Goal: Task Accomplishment & Management: Manage account settings

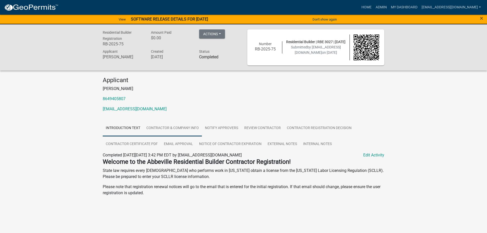
click at [166, 126] on link "Contractor & Company Info" at bounding box center [172, 128] width 59 height 16
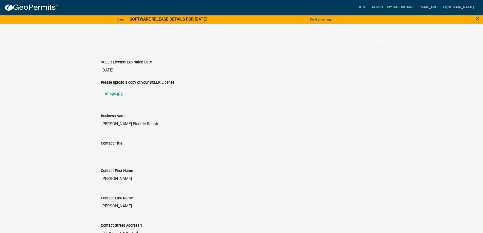
scroll to position [279, 0]
click at [113, 99] on link "image.jpg" at bounding box center [242, 93] width 282 height 12
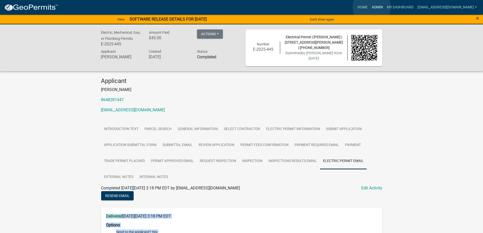
click at [372, 7] on link "Admin" at bounding box center [377, 8] width 15 height 10
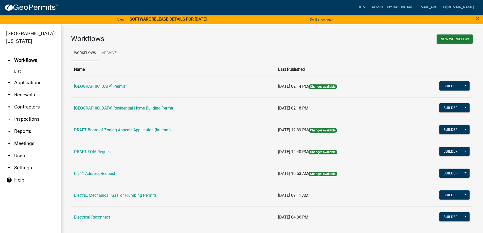
click at [30, 83] on link "arrow_drop_down Applications" at bounding box center [30, 83] width 61 height 12
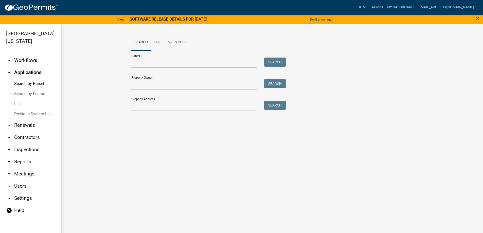
click at [14, 103] on link "List" at bounding box center [30, 104] width 61 height 10
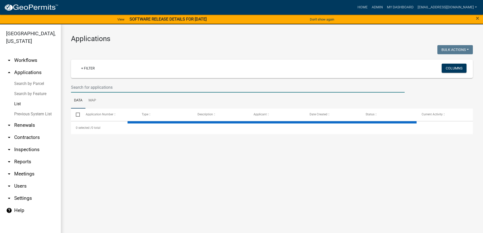
click at [119, 90] on input "text" at bounding box center [238, 87] width 334 height 10
select select "3: 100"
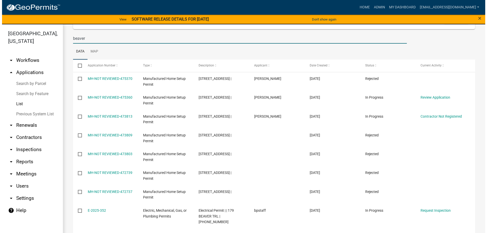
scroll to position [51, 0]
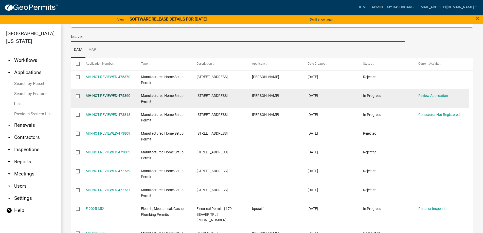
type input "beaver"
click at [120, 94] on link "MH-NOT REVIEWED-475360" at bounding box center [108, 96] width 45 height 4
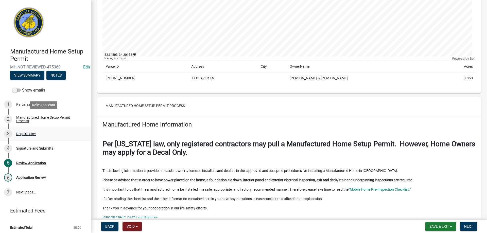
scroll to position [127, 0]
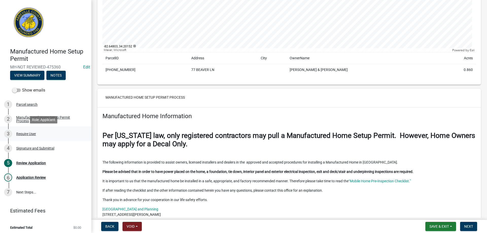
click at [29, 132] on div "Require User" at bounding box center [26, 134] width 20 height 4
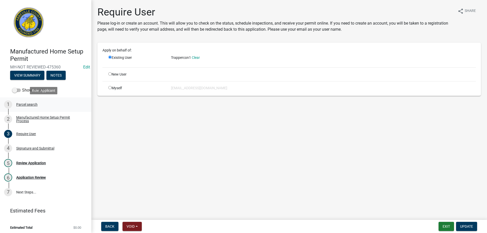
click at [25, 102] on div "1 Parcel search" at bounding box center [43, 104] width 79 height 8
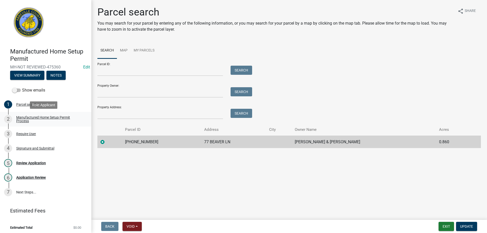
click at [26, 117] on div "Manufactured Home Setup Permit Process" at bounding box center [49, 119] width 67 height 7
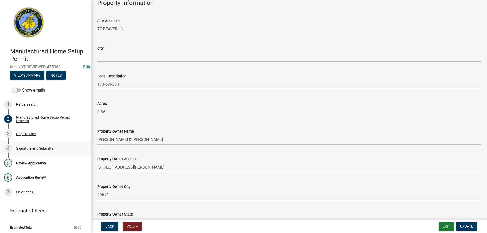
scroll to position [279, 0]
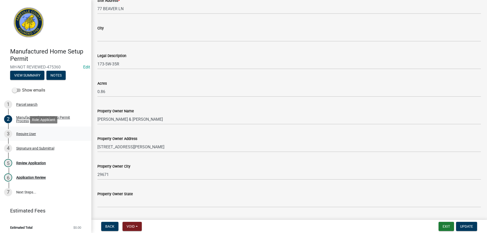
click at [26, 135] on div "Require User" at bounding box center [26, 134] width 20 height 4
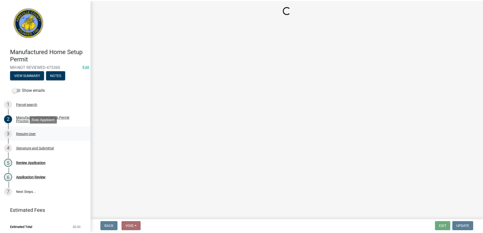
scroll to position [0, 0]
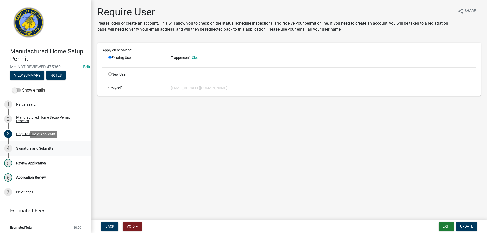
click at [33, 148] on div "Signature and Submittal" at bounding box center [35, 149] width 38 height 4
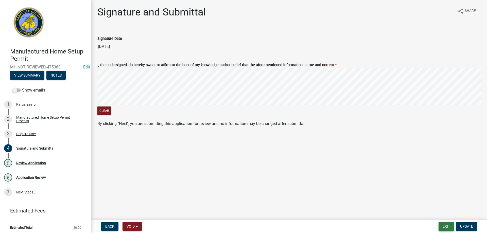
click at [443, 227] on button "Exit" at bounding box center [446, 226] width 15 height 9
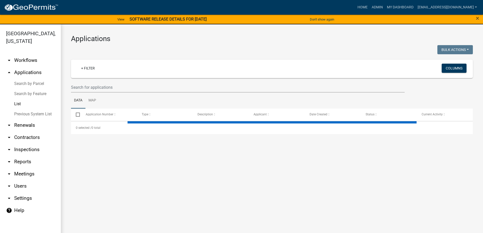
select select "3: 100"
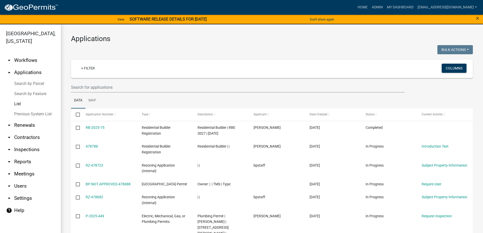
scroll to position [6, 0]
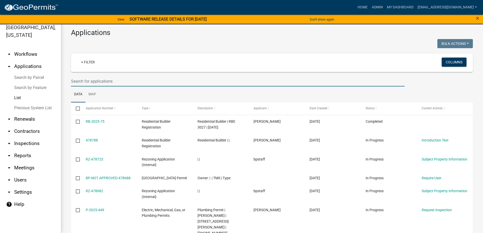
click at [137, 78] on input "text" at bounding box center [238, 81] width 334 height 10
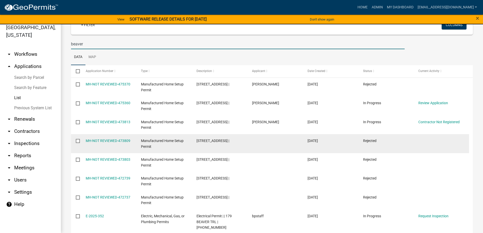
scroll to position [25, 0]
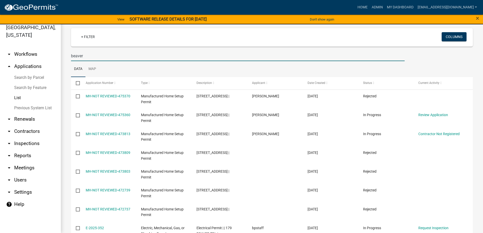
drag, startPoint x: 87, startPoint y: 56, endPoint x: 18, endPoint y: 50, distance: 69.6
click at [18, 50] on div "Abbeville County, South Carolina arrow_drop_down Workflows List arrow_drop_up A…" at bounding box center [241, 125] width 483 height 215
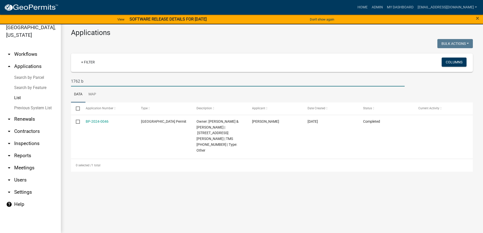
scroll to position [0, 0]
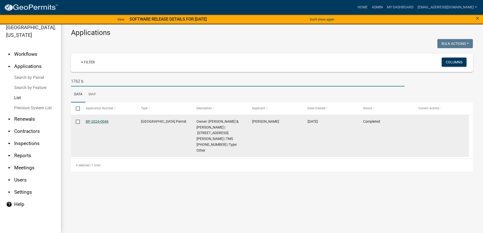
type input "1762 b"
click at [104, 121] on link "BP-2024-0046" at bounding box center [97, 122] width 23 height 4
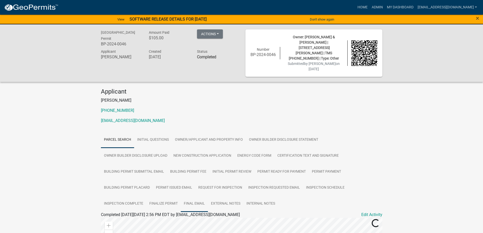
click at [188, 196] on link "Final Email" at bounding box center [194, 204] width 27 height 16
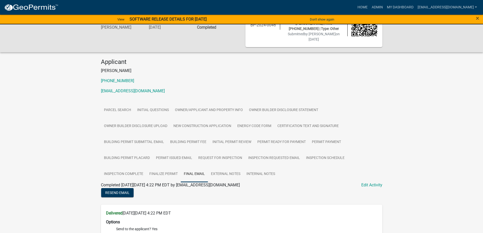
scroll to position [25, 0]
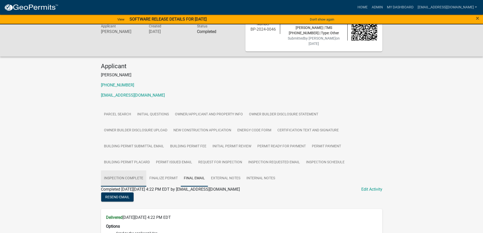
click at [124, 171] on link "Inspection Complete" at bounding box center [123, 179] width 45 height 16
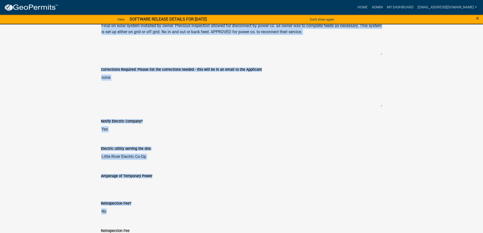
scroll to position [340, 0]
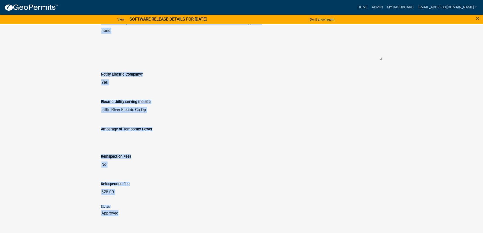
drag, startPoint x: 97, startPoint y: 89, endPoint x: 189, endPoint y: 228, distance: 167.0
copy div "Inspection Type - check all that apply for this inspection Approve Inspection C…"
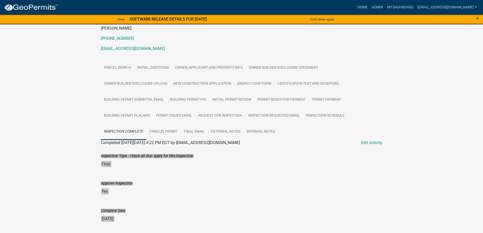
scroll to position [60, 0]
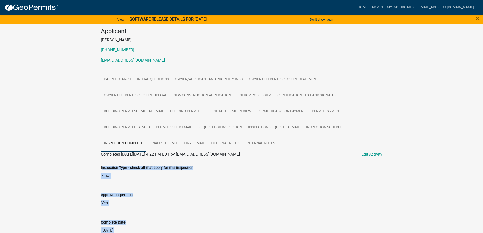
click at [268, 198] on input "Yes" at bounding box center [242, 203] width 282 height 10
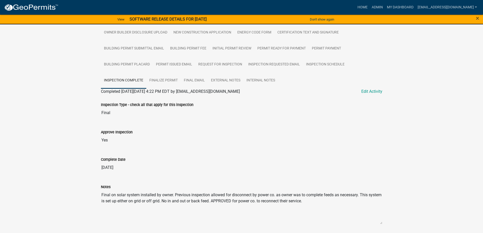
scroll to position [137, 0]
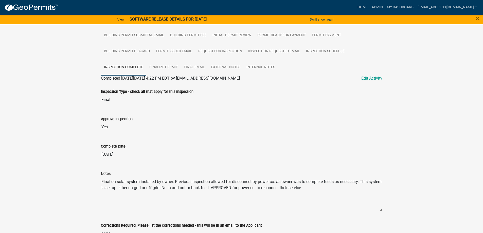
click at [179, 177] on textarea "Final on solar system installed by owner. Previous inspection allowed for disco…" at bounding box center [242, 194] width 282 height 35
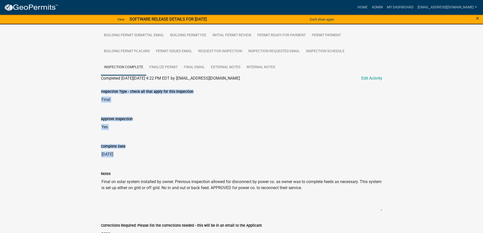
drag, startPoint x: 98, startPoint y: 81, endPoint x: 103, endPoint y: 157, distance: 76.1
click at [97, 87] on div "Abbeville County Building Permit BP-2024-0046 Amount Paid $105.00 Actions View …" at bounding box center [241, 164] width 483 height 553
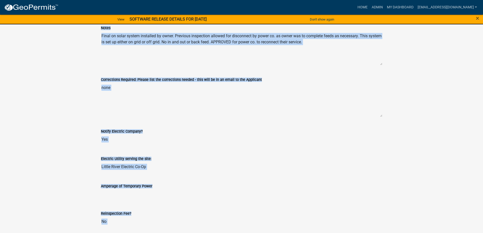
scroll to position [340, 0]
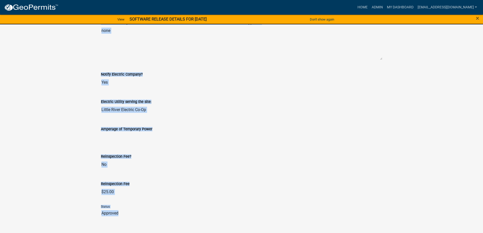
drag, startPoint x: 99, startPoint y: 82, endPoint x: 156, endPoint y: 212, distance: 141.5
click at [156, 212] on wm-application-readonly "Parcel search Initial Questions Owner/Applicant and Property Info Owner Builder…" at bounding box center [242, 10] width 282 height 436
copy div "Inspection Type - check all that apply for this inspection Approve Inspection C…"
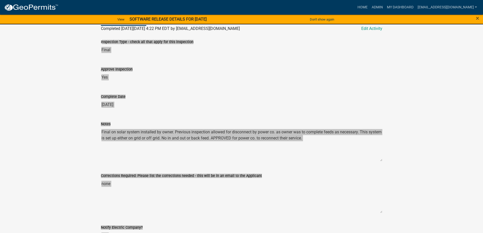
scroll to position [187, 0]
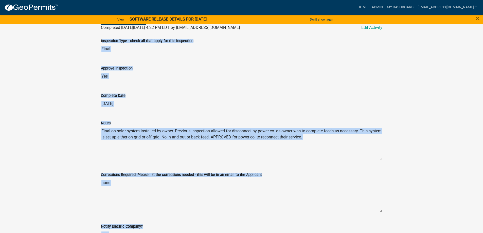
click at [116, 127] on textarea "Final on solar system installed by owner. Previous inspection allowed for disco…" at bounding box center [242, 143] width 282 height 35
click at [296, 133] on textarea "Final on solar system installed by owner. Previous inspection allowed for disco…" at bounding box center [242, 143] width 282 height 35
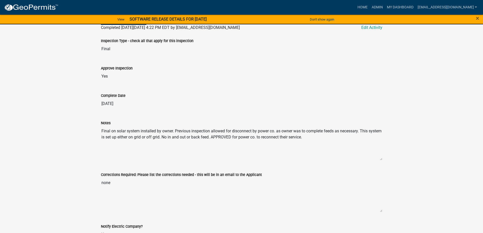
drag, startPoint x: 323, startPoint y: 130, endPoint x: 102, endPoint y: 121, distance: 221.0
click at [102, 126] on textarea "Final on solar system installed by owner. Previous inspection allowed for disco…" at bounding box center [242, 143] width 282 height 35
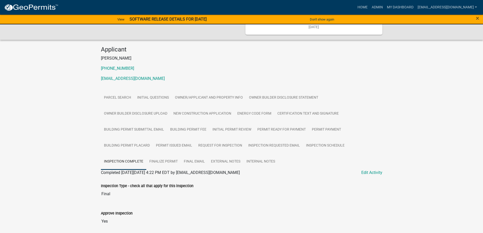
scroll to position [0, 0]
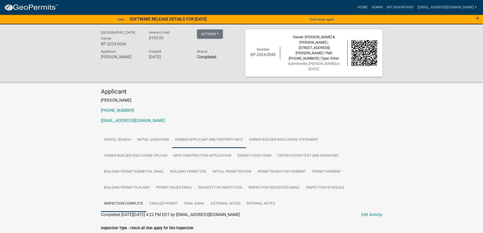
click at [197, 132] on link "Owner/Applicant and Property Info" at bounding box center [209, 140] width 74 height 16
click at [370, 5] on link "Admin" at bounding box center [377, 8] width 15 height 10
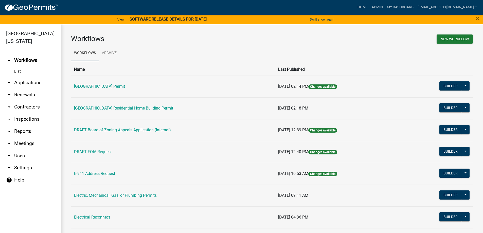
click at [19, 83] on link "arrow_drop_down Applications" at bounding box center [30, 83] width 61 height 12
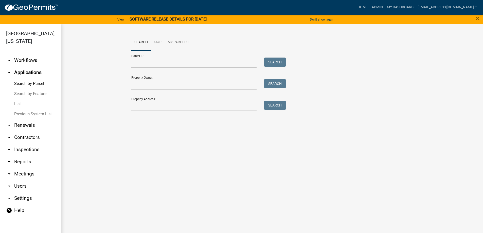
click at [15, 105] on link "List" at bounding box center [30, 104] width 61 height 10
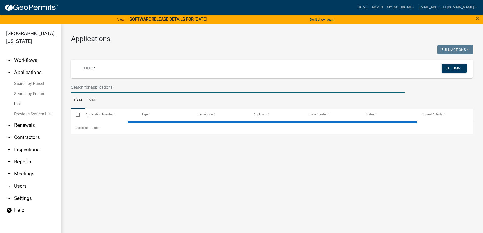
click at [80, 87] on input "text" at bounding box center [238, 87] width 334 height 10
select select "3: 100"
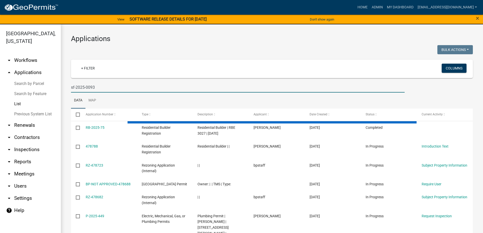
type input "sf-2025-0093"
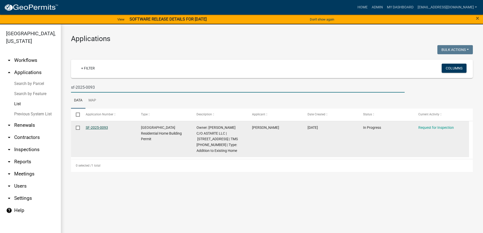
click at [95, 127] on link "SF-2025-0093" at bounding box center [97, 128] width 22 height 4
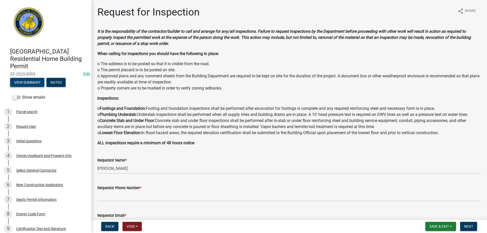
click at [28, 84] on button "View Summary" at bounding box center [27, 82] width 34 height 9
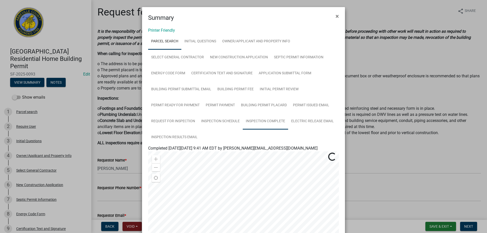
click at [255, 118] on link "Inspection Complete" at bounding box center [265, 121] width 45 height 16
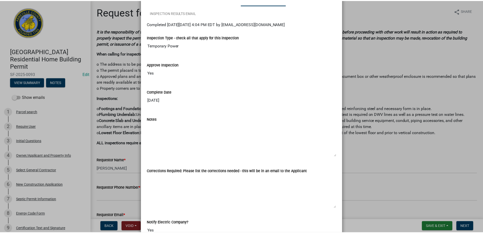
scroll to position [123, 0]
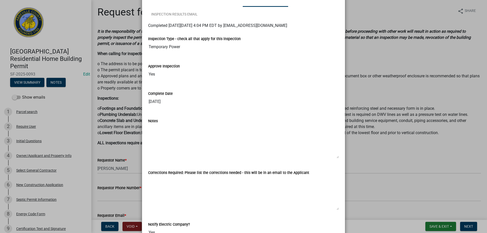
click at [429, 225] on ngb-modal-window "Summary × Printer Friendly Parcel search Initial Questions Owner/Applicant and …" at bounding box center [243, 116] width 487 height 233
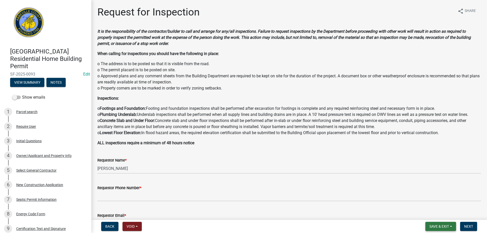
click at [434, 226] on span "Save & Exit" at bounding box center [440, 227] width 20 height 4
click at [436, 213] on button "Save & Exit" at bounding box center [436, 213] width 41 height 12
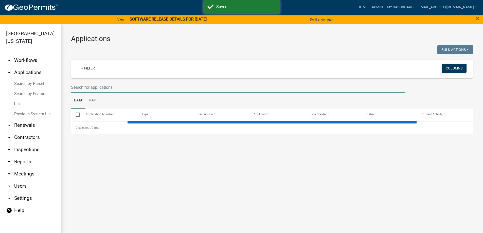
select select "3: 100"
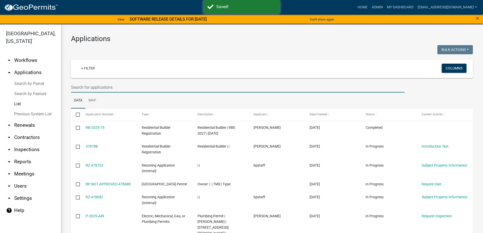
click at [121, 87] on input "text" at bounding box center [238, 87] width 334 height 10
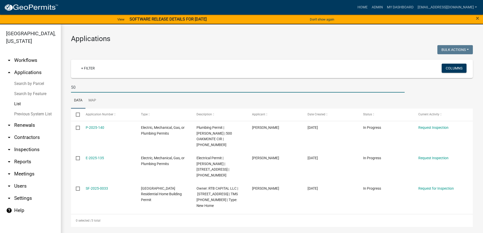
type input "5"
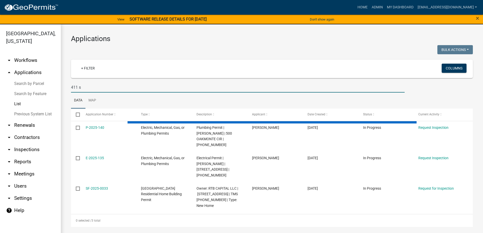
type input "411 st"
select select "3: 100"
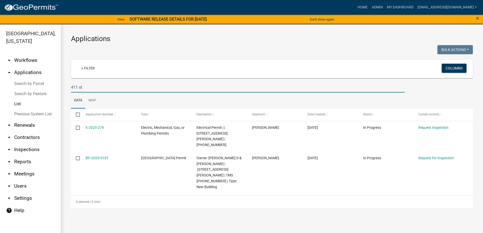
drag, startPoint x: 102, startPoint y: 90, endPoint x: -2, endPoint y: 80, distance: 104.2
click at [0, 80] on html "Internet Explorer does NOT work with GeoPermits. Get a new browser for more sec…" at bounding box center [241, 116] width 483 height 233
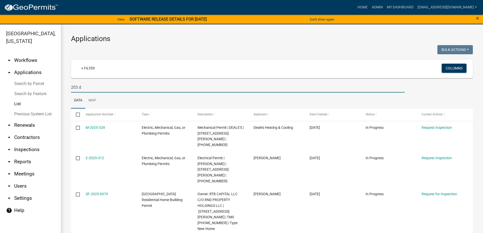
drag, startPoint x: 90, startPoint y: 84, endPoint x: 46, endPoint y: 80, distance: 44.3
click at [46, 80] on div "Abbeville County, South Carolina arrow_drop_down Workflows List arrow_drop_up A…" at bounding box center [241, 131] width 483 height 215
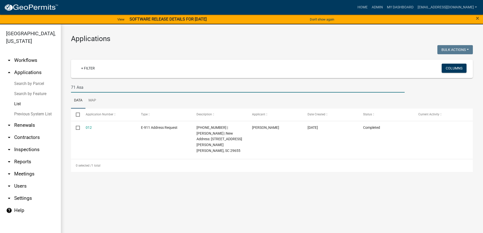
drag, startPoint x: 76, startPoint y: 88, endPoint x: 62, endPoint y: 87, distance: 13.7
click at [62, 87] on div "Applications Bulk Actions Void Expire Lock Withdraw + Filter Columns 71 Asa Dat…" at bounding box center [272, 103] width 423 height 158
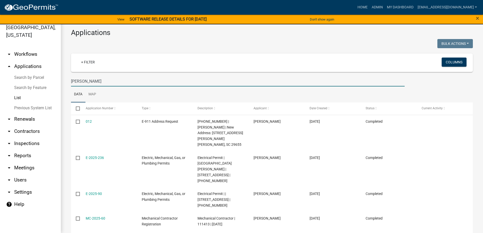
drag, startPoint x: 82, startPoint y: 80, endPoint x: 18, endPoint y: 72, distance: 65.3
click at [21, 72] on div "Abbeville County, South Carolina arrow_drop_down Workflows List arrow_drop_up A…" at bounding box center [241, 125] width 483 height 215
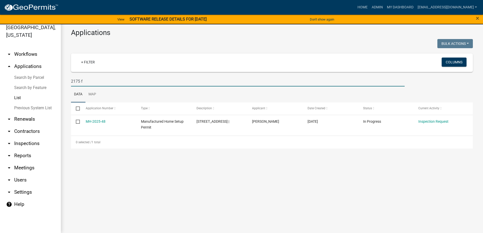
drag, startPoint x: 90, startPoint y: 82, endPoint x: 61, endPoint y: 80, distance: 28.8
click at [61, 80] on div "Applications Bulk Actions Void Expire Lock Withdraw + Filter Columns 2175 f Dat…" at bounding box center [272, 88] width 423 height 141
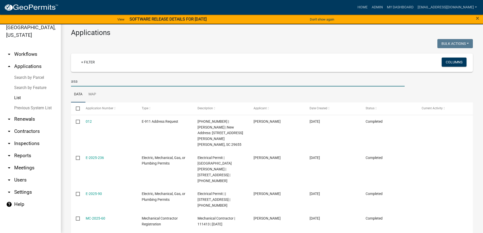
drag, startPoint x: 86, startPoint y: 83, endPoint x: 27, endPoint y: 76, distance: 59.1
click at [30, 77] on div "Abbeville County, South Carolina arrow_drop_down Workflows List arrow_drop_up A…" at bounding box center [241, 125] width 483 height 215
type input "039-00-00-003"
